Goal: Task Accomplishment & Management: Use online tool/utility

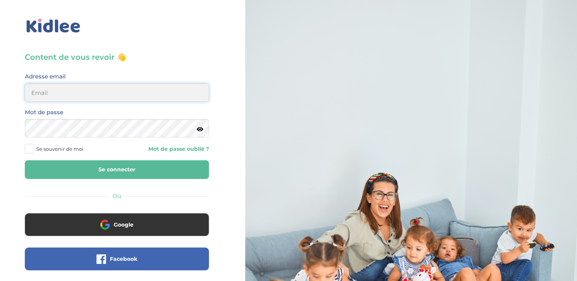
type input "zayafunereil@gmail.com"
click at [0, 127] on html "× Mot de passe oublié ? Veuillez renseigner votre adresse email pour réinitiali…" at bounding box center [288, 182] width 577 height 364
click at [25, 160] on button "Se connecter" at bounding box center [117, 169] width 184 height 19
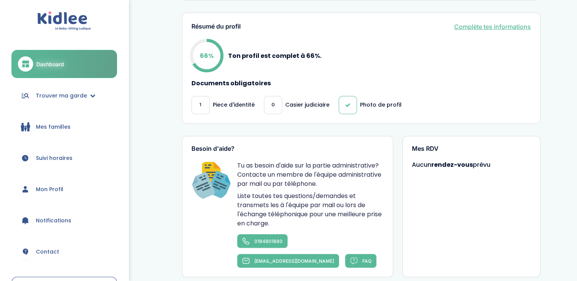
scroll to position [187, 0]
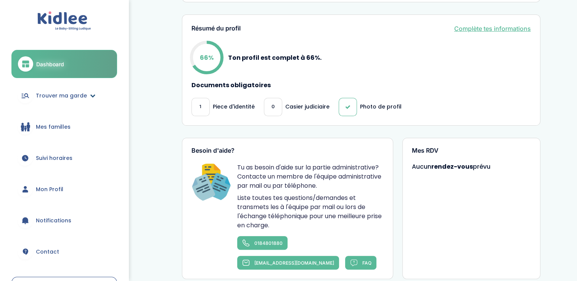
click at [37, 97] on span "Trouver ma garde" at bounding box center [61, 96] width 51 height 8
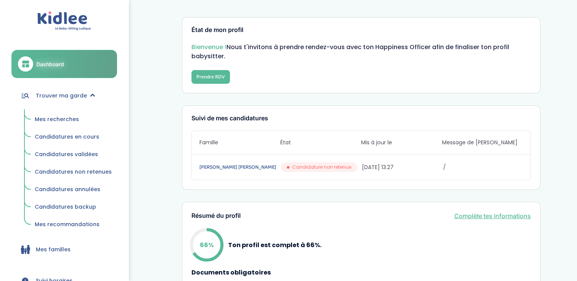
click at [48, 116] on span "Mes recherches" at bounding box center [57, 119] width 44 height 8
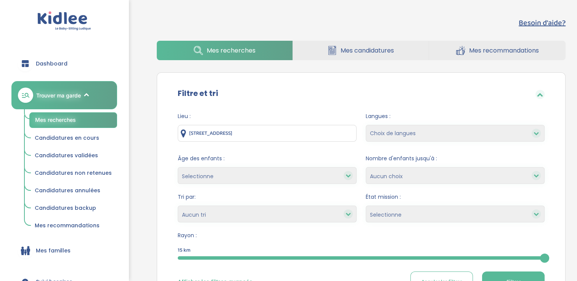
click at [311, 133] on input "15 Rue des Petits Prés, 91470 Limours, France" at bounding box center [267, 133] width 179 height 17
drag, startPoint x: 304, startPoint y: 133, endPoint x: 155, endPoint y: 164, distance: 152.9
click at [155, 164] on div "Besoin d'aide? Mes recherches Mes candidatures Mes recommandations Besoin d'aid…" at bounding box center [361, 208] width 432 height 394
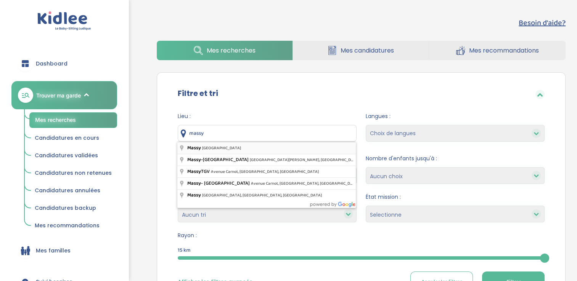
type input "Massy, France"
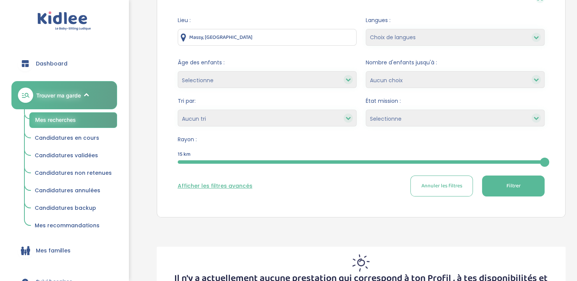
scroll to position [98, 0]
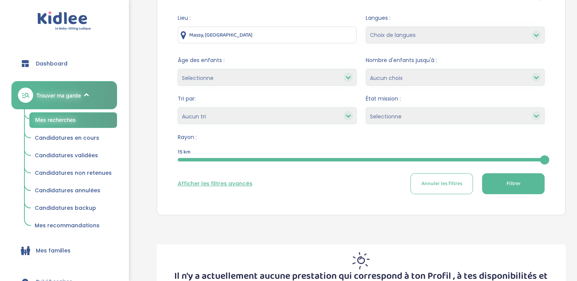
click at [517, 184] on span "Filtrer" at bounding box center [513, 184] width 14 height 8
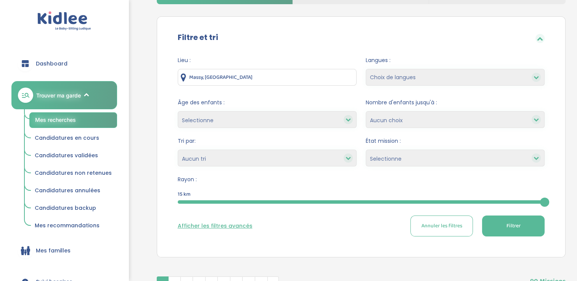
scroll to position [58, 0]
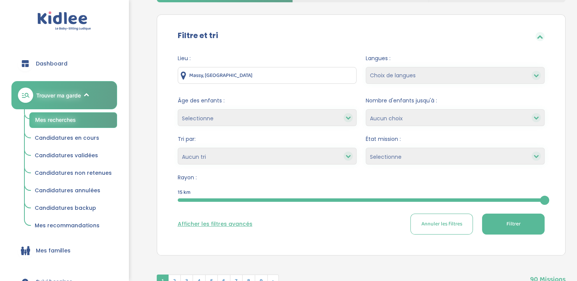
click at [337, 155] on select "Heures par semaine (croissant) Heures par semaine (décroissant) Date de démarra…" at bounding box center [267, 156] width 179 height 17
select select "updated_at_desc"
click at [178, 148] on select "Heures par semaine (croissant) Heures par semaine (décroissant) Date de démarra…" at bounding box center [267, 156] width 179 height 17
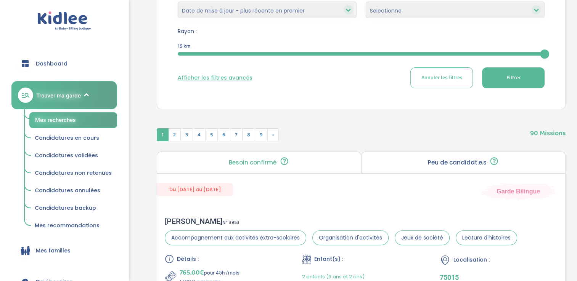
scroll to position [198, 0]
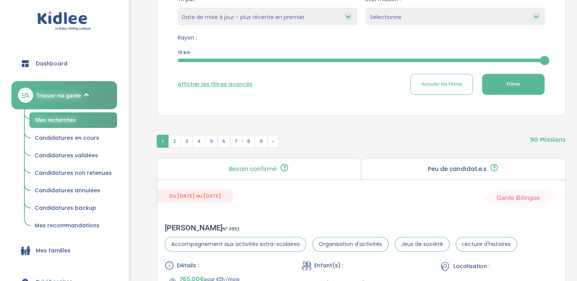
click at [514, 83] on span "Filtrer" at bounding box center [513, 84] width 14 height 8
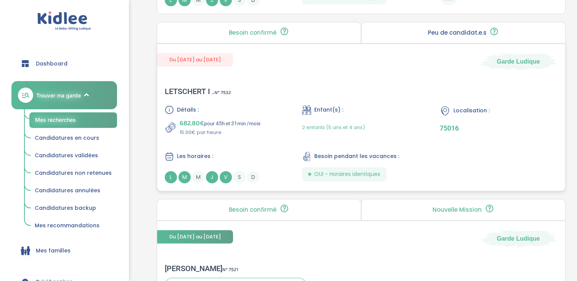
scroll to position [1062, 0]
click at [215, 178] on span "J" at bounding box center [212, 177] width 12 height 12
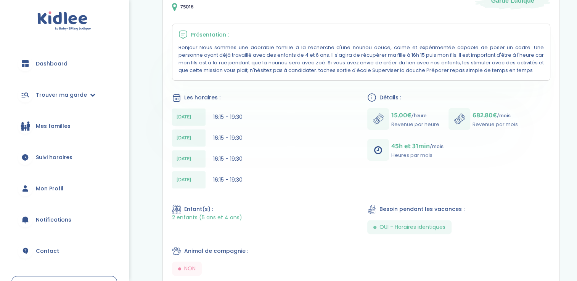
scroll to position [160, 0]
